Goal: Find specific page/section

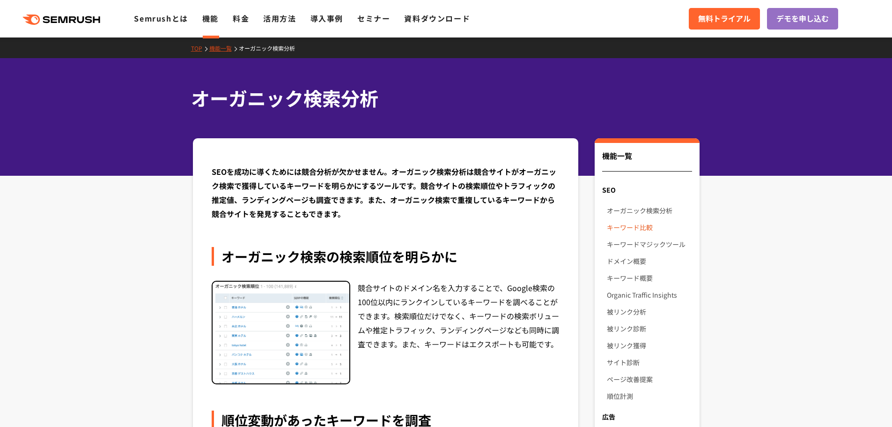
click at [628, 226] on link "キーワード比較" at bounding box center [649, 227] width 85 height 17
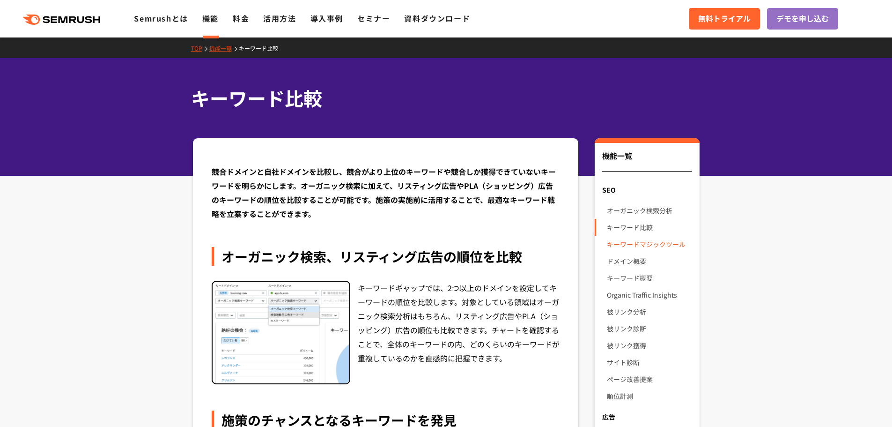
click at [627, 242] on link "キーワードマジックツール" at bounding box center [649, 243] width 85 height 17
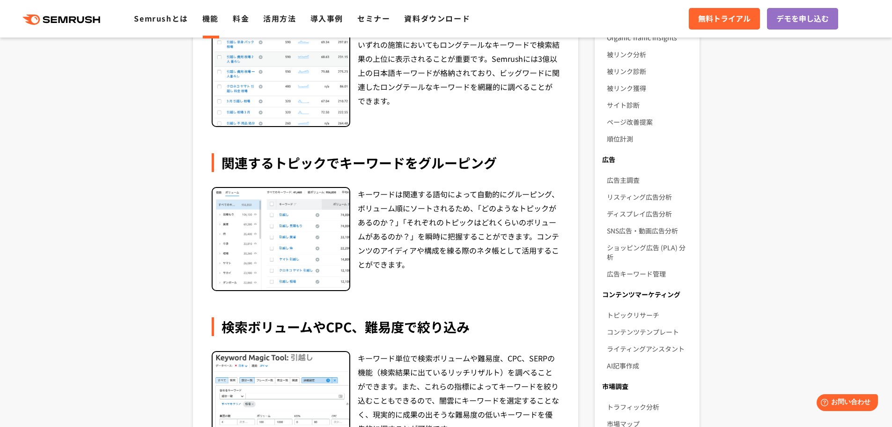
scroll to position [421, 0]
